Goal: Information Seeking & Learning: Check status

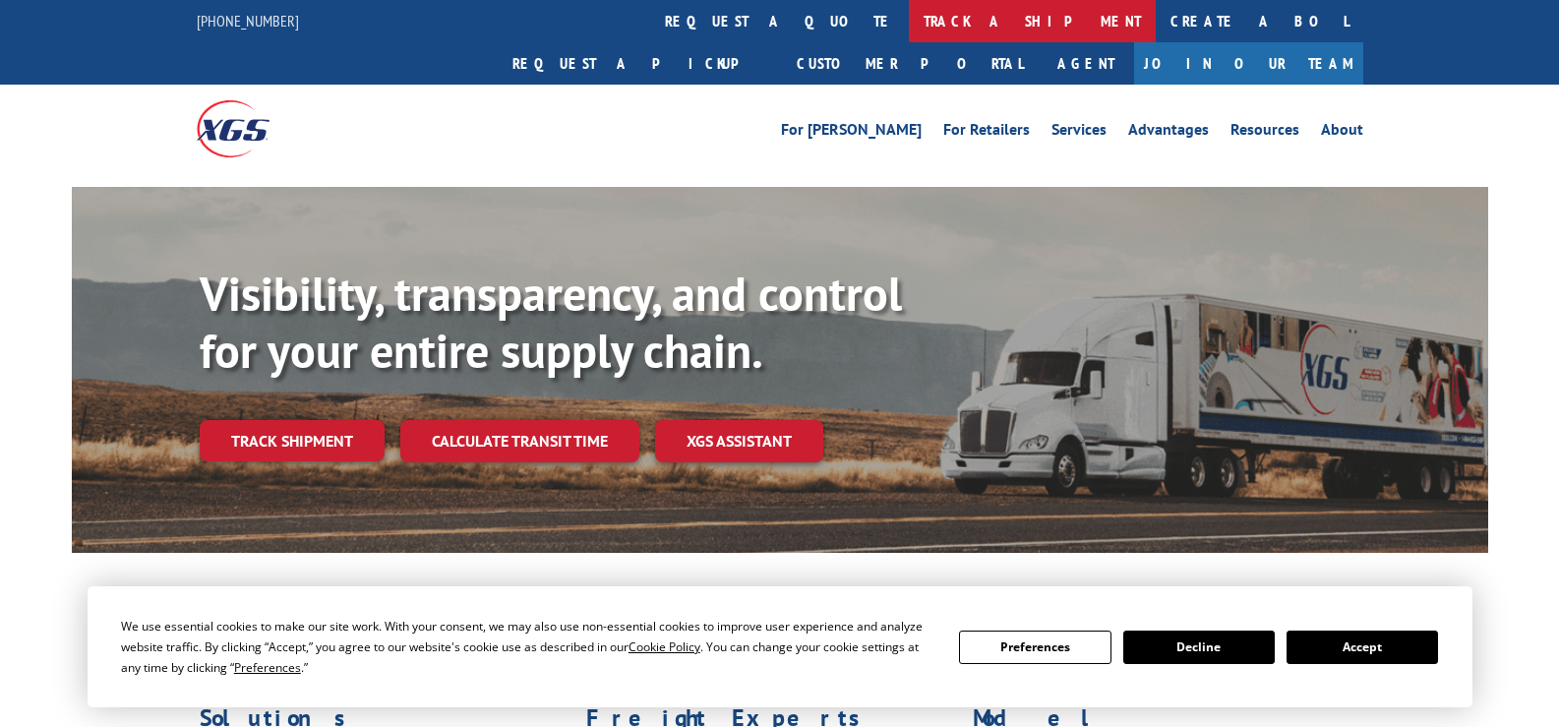
click at [909, 27] on link "track a shipment" at bounding box center [1032, 21] width 247 height 42
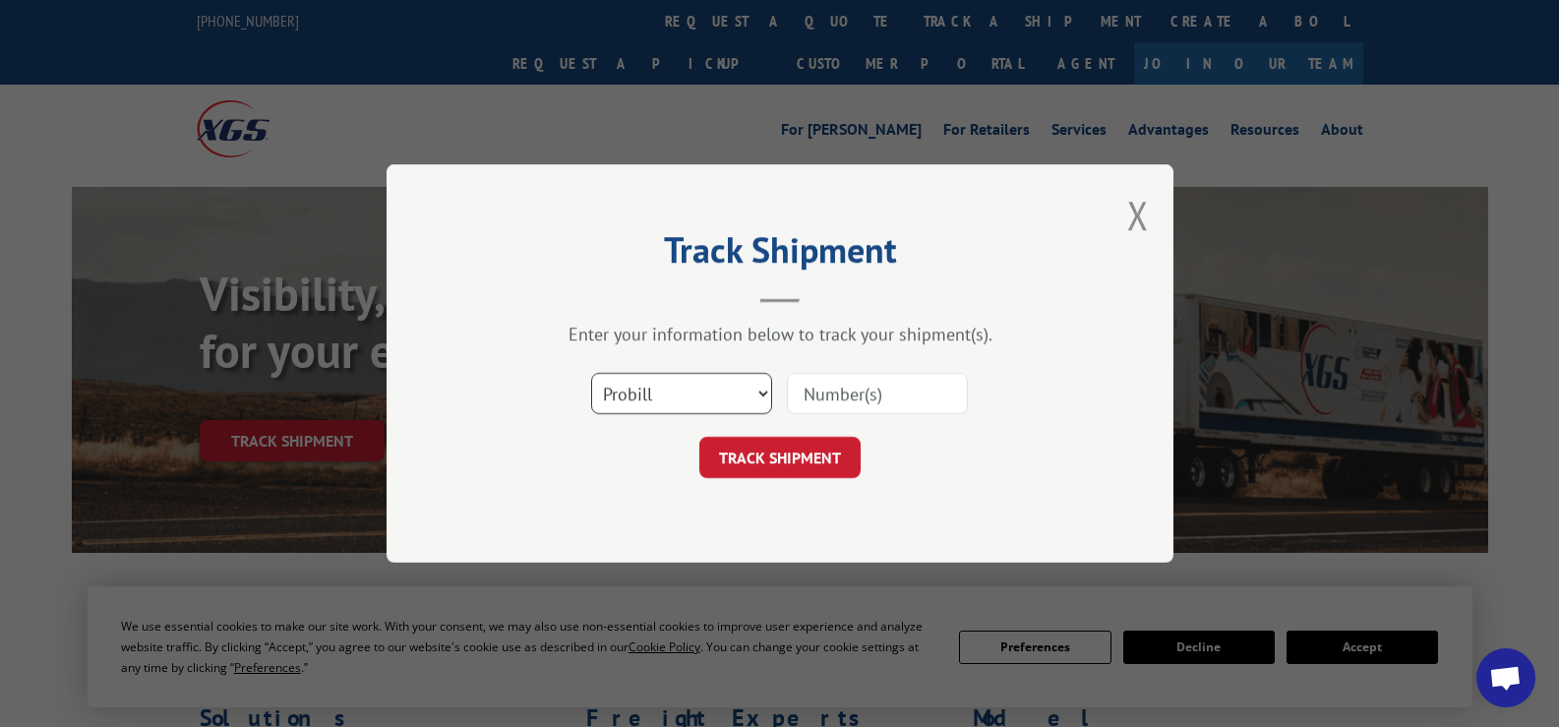
click at [708, 397] on select "Select category... Probill BOL PO" at bounding box center [681, 393] width 181 height 41
select select "bol"
click at [591, 373] on select "Select category... Probill BOL PO" at bounding box center [681, 393] width 181 height 41
click at [865, 389] on input at bounding box center [877, 393] width 181 height 41
paste input "407607-01"
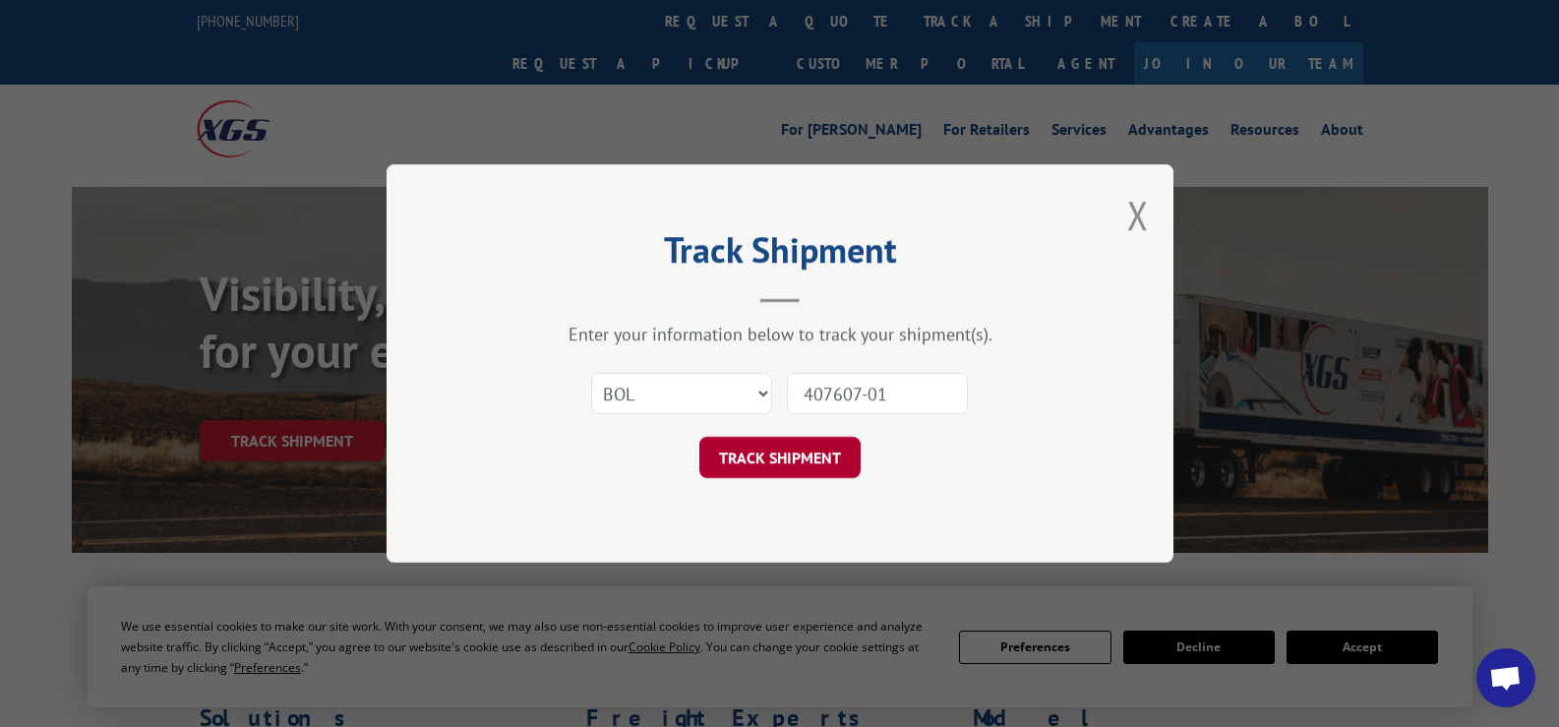
type input "407607-01"
click at [810, 453] on button "TRACK SHIPMENT" at bounding box center [780, 457] width 161 height 41
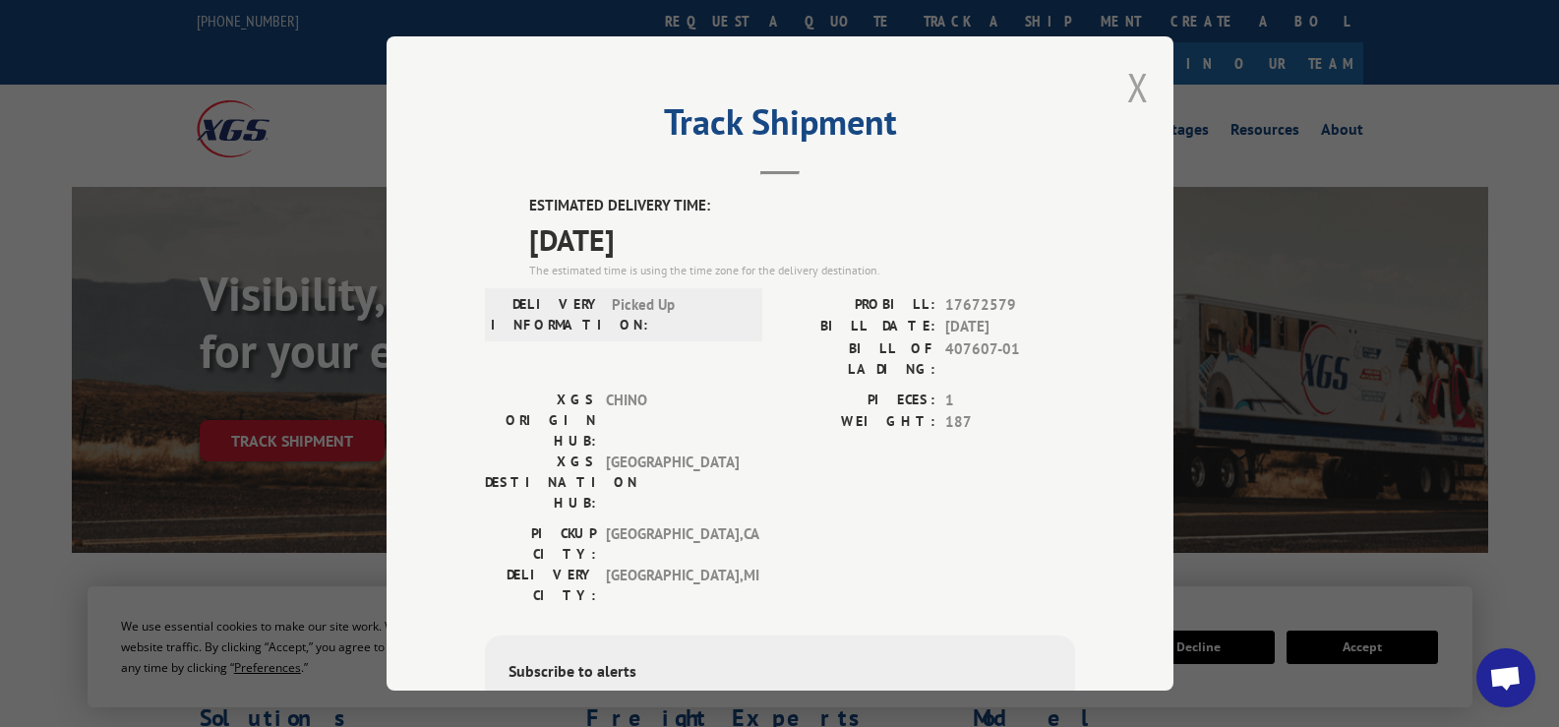
click at [1132, 88] on button "Close modal" at bounding box center [1139, 87] width 22 height 52
